Goal: Task Accomplishment & Management: Use online tool/utility

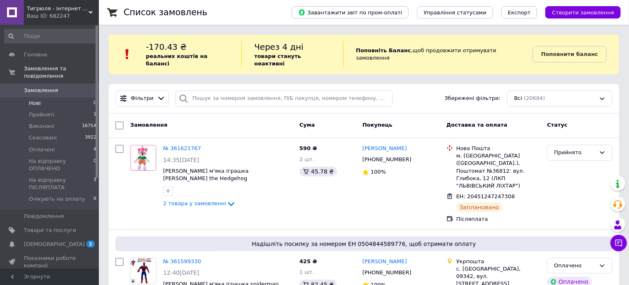
click at [43, 98] on li "Нові 0" at bounding box center [50, 104] width 101 height 12
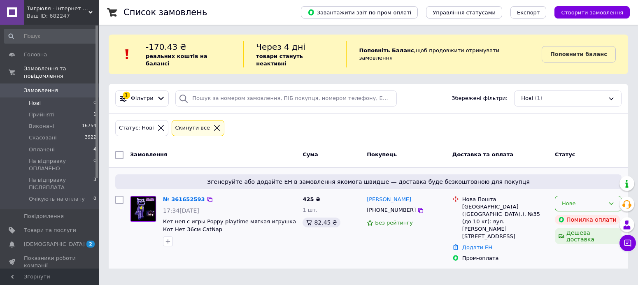
click at [567, 200] on div "Нове" at bounding box center [583, 204] width 43 height 9
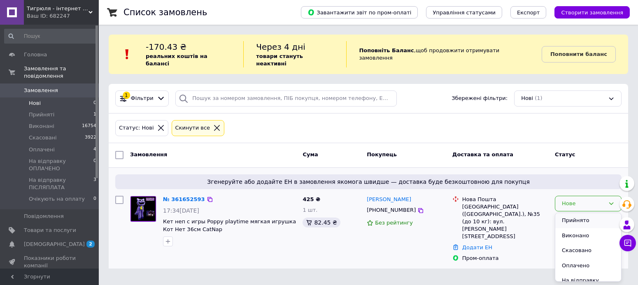
click at [567, 214] on li "Прийнято" at bounding box center [588, 220] width 66 height 15
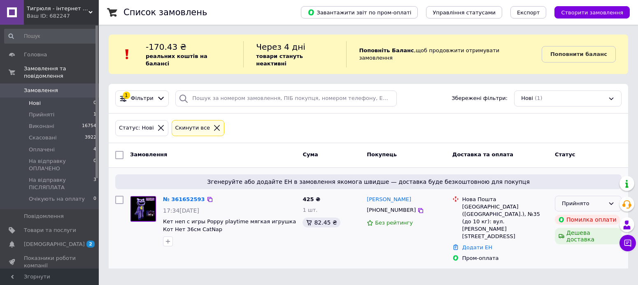
click at [573, 196] on div "Прийнято" at bounding box center [588, 204] width 67 height 16
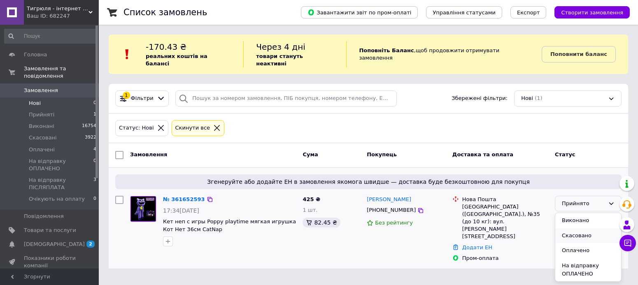
click at [574, 230] on li "Скасовано" at bounding box center [588, 236] width 66 height 15
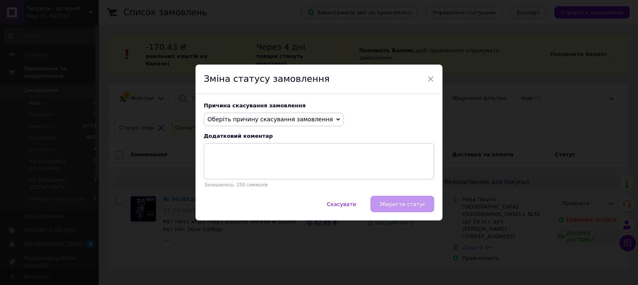
click at [263, 120] on span "Оберіть причину скасування замовлення" at bounding box center [271, 119] width 126 height 7
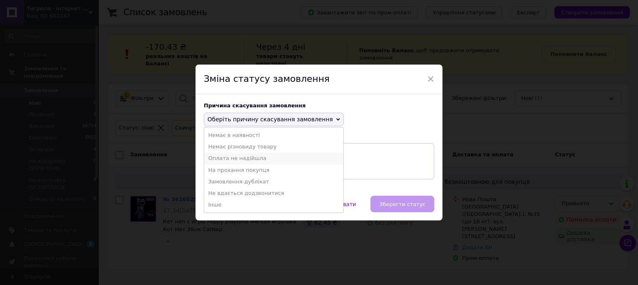
click at [244, 156] on li "Оплата не надійшла" at bounding box center [273, 159] width 139 height 12
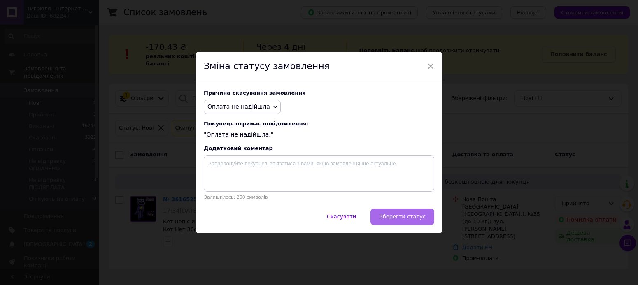
click at [383, 217] on button "Зберегти статус" at bounding box center [403, 217] width 64 height 16
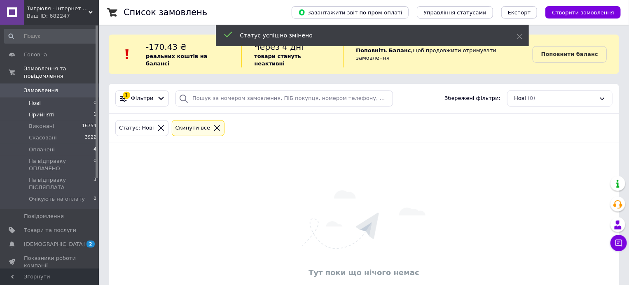
click at [39, 109] on li "Прийняті 1" at bounding box center [50, 115] width 101 height 12
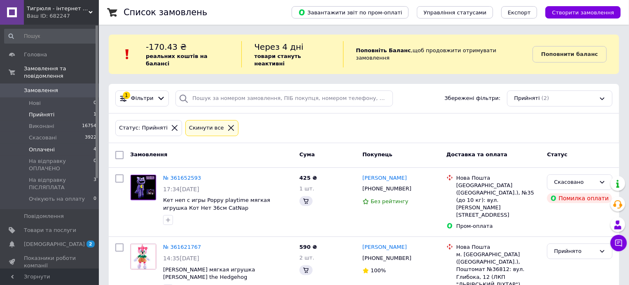
click at [49, 146] on span "Оплачені" at bounding box center [42, 149] width 26 height 7
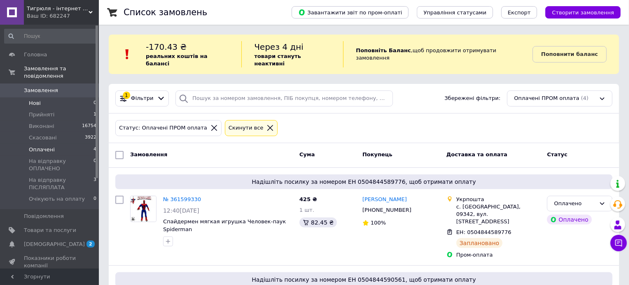
click at [37, 100] on li "Нові 0" at bounding box center [50, 104] width 101 height 12
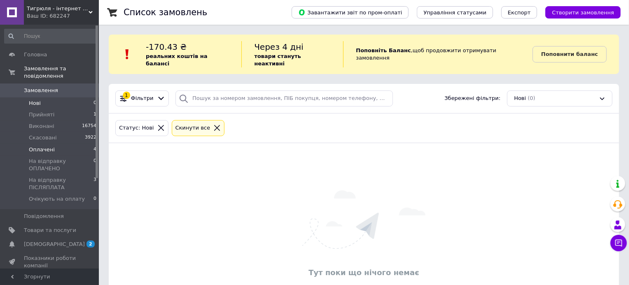
click at [45, 146] on span "Оплачені" at bounding box center [42, 149] width 26 height 7
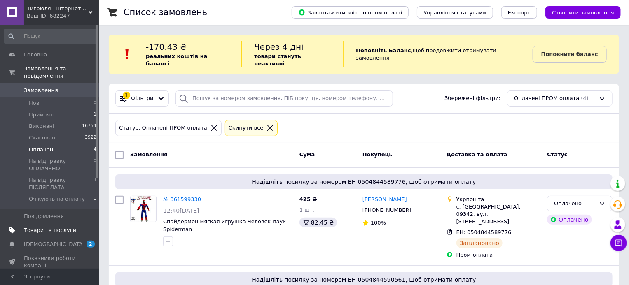
click at [46, 227] on span "Товари та послуги" at bounding box center [50, 230] width 52 height 7
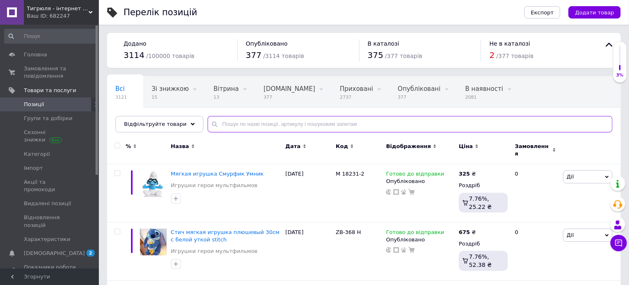
click at [265, 131] on input "text" at bounding box center [410, 124] width 405 height 16
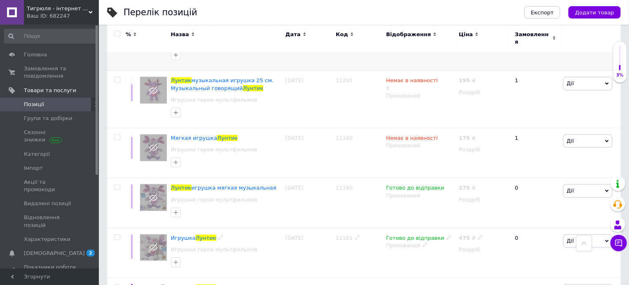
scroll to position [329, 0]
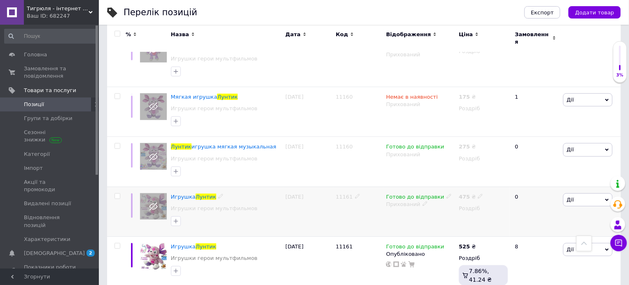
type input "лунтик"
click at [578, 194] on span "Дії" at bounding box center [587, 200] width 49 height 13
click at [539, 233] on li "Копіювати" at bounding box center [557, 239] width 109 height 12
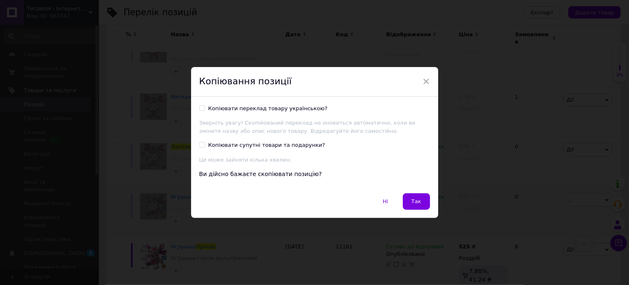
scroll to position [303, 0]
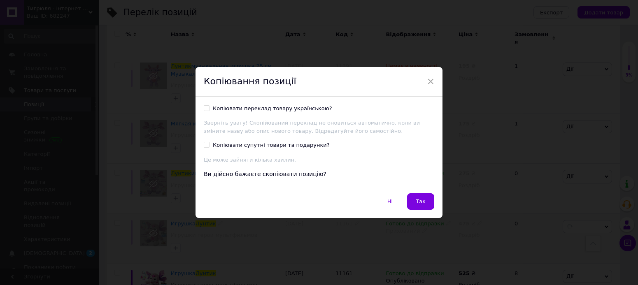
click at [204, 105] on input "Копіювати переклад товару українською?" at bounding box center [206, 107] width 5 height 5
checkbox input "true"
click at [420, 205] on span "Так" at bounding box center [421, 201] width 10 height 6
